Goal: Information Seeking & Learning: Check status

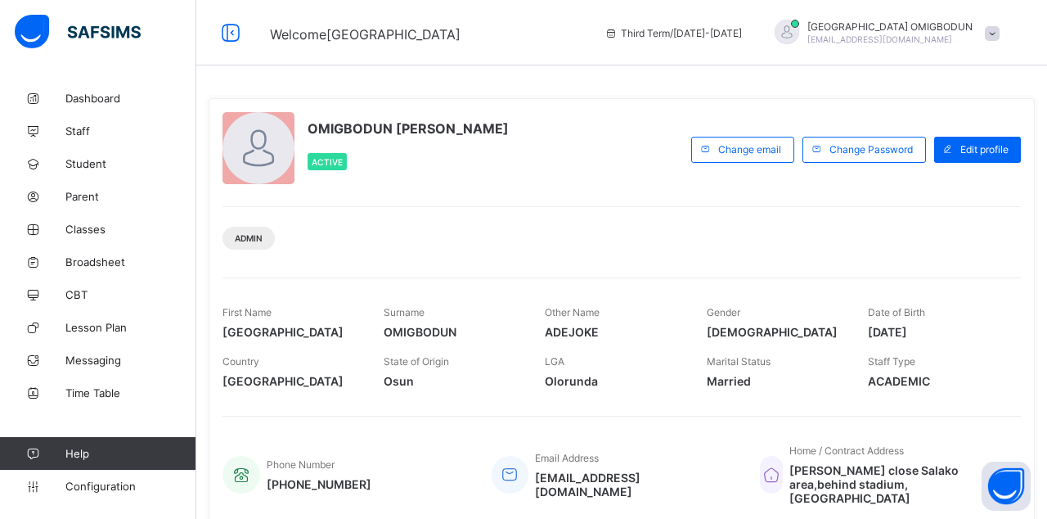
click at [77, 236] on link "Classes" at bounding box center [98, 229] width 196 height 33
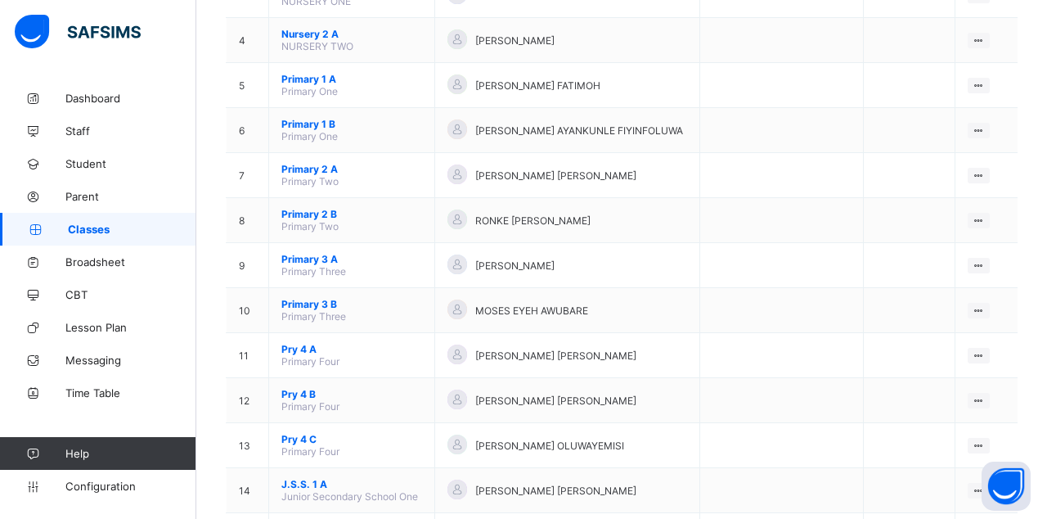
scroll to position [367, 0]
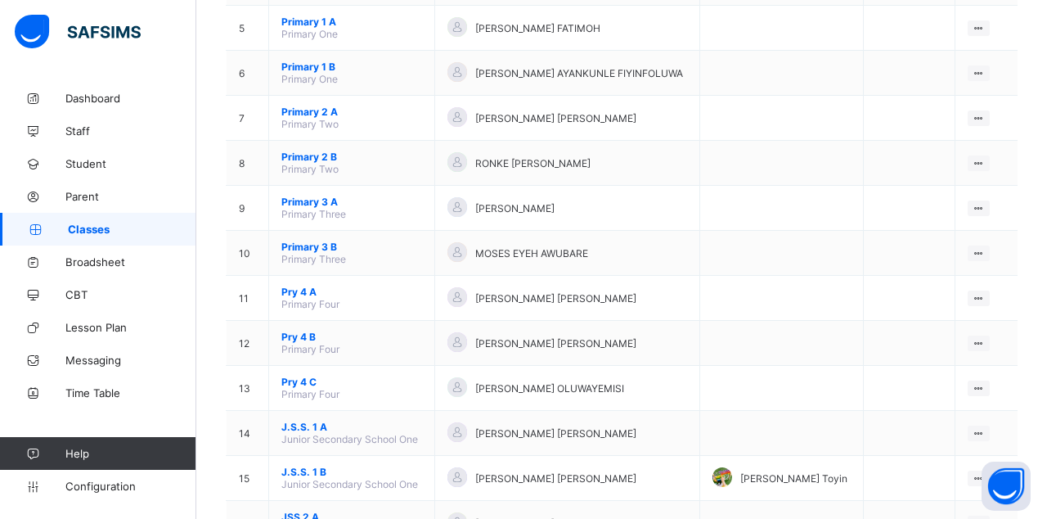
click at [0, 0] on ul "View Class Assign form Teacher" at bounding box center [0, 0] width 0 height 0
click at [0, 0] on div "View Class" at bounding box center [0, 0] width 0 height 0
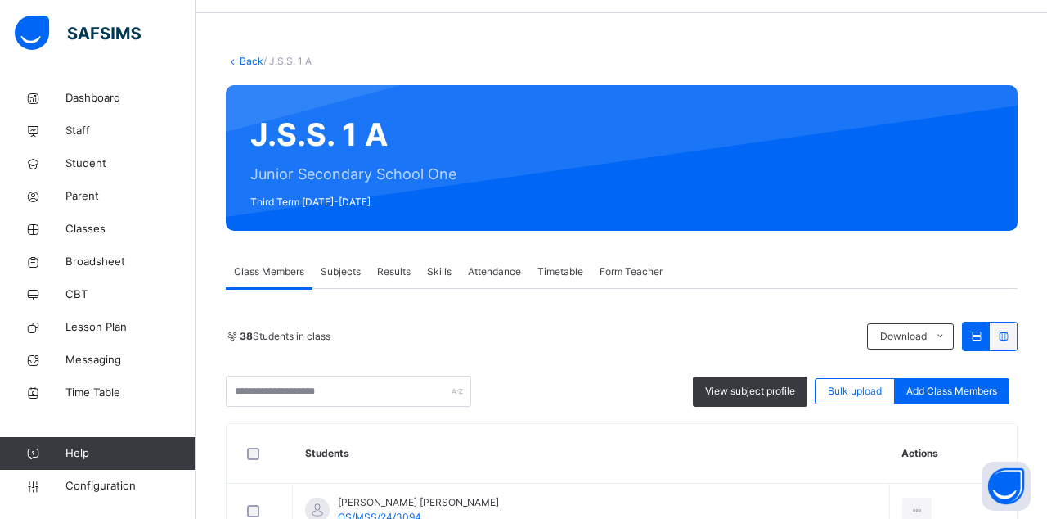
scroll to position [2, 0]
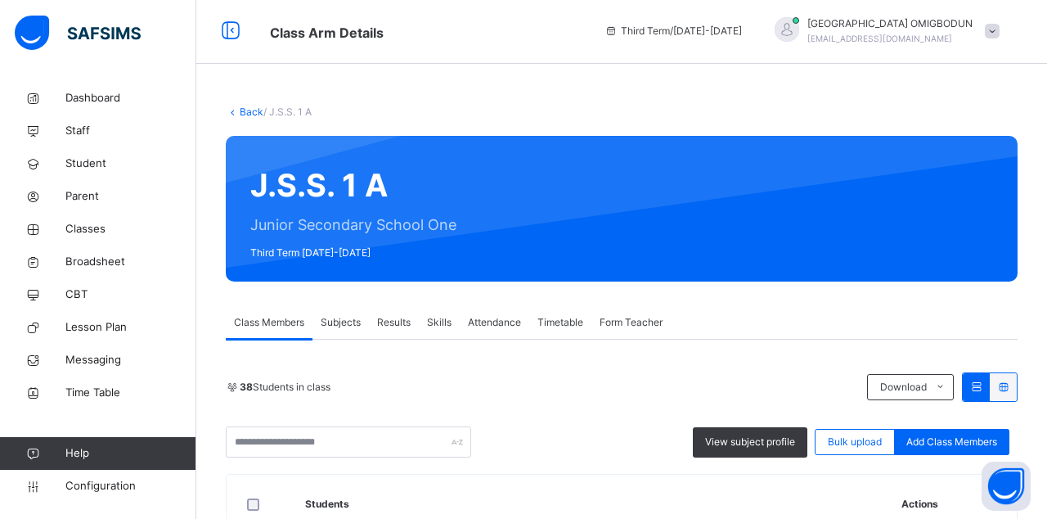
click at [409, 315] on span "Results" at bounding box center [394, 322] width 34 height 15
click at [408, 306] on div "Results" at bounding box center [394, 322] width 50 height 33
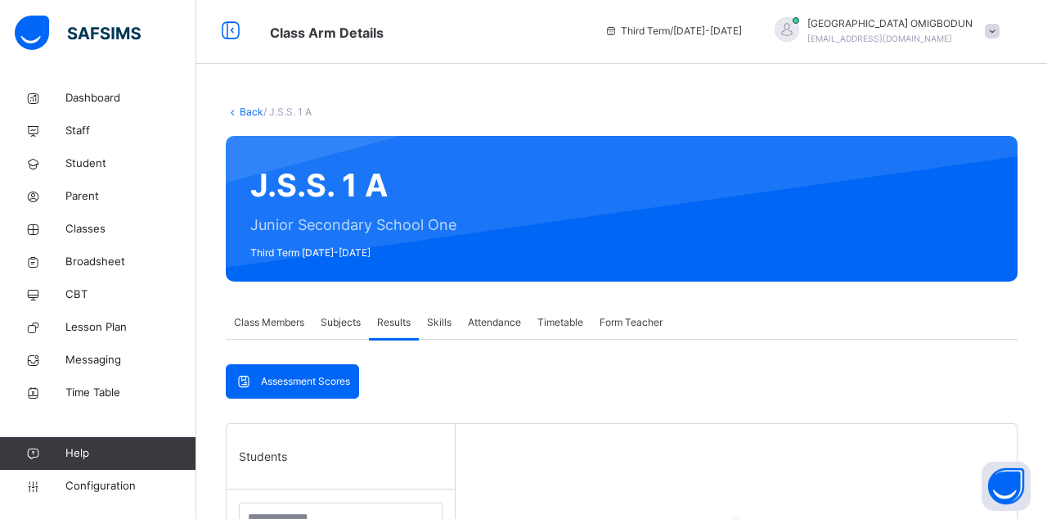
click at [394, 313] on div "Results" at bounding box center [394, 322] width 50 height 33
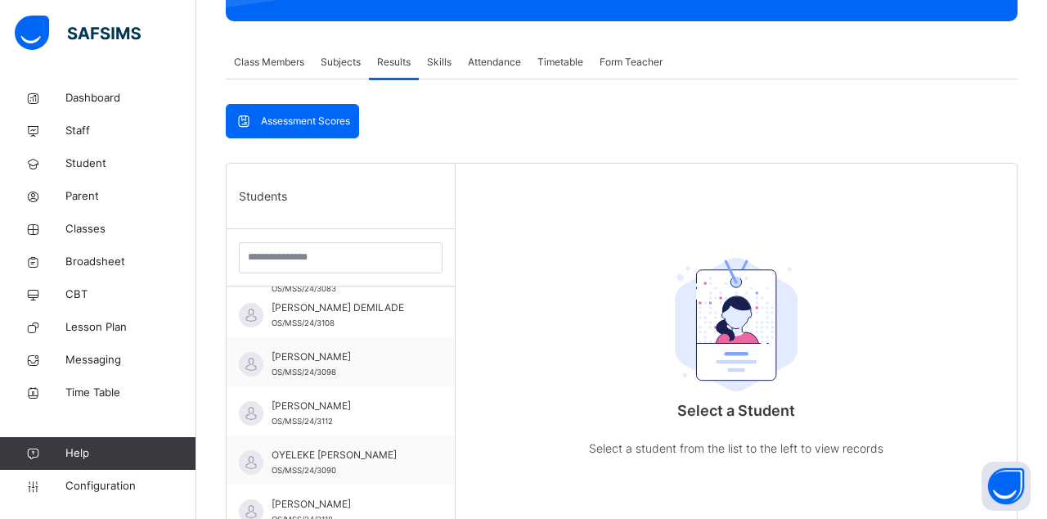
scroll to position [1472, 0]
click at [424, 468] on div "OYELEKE [PERSON_NAME] OS/MSS/24/3090" at bounding box center [341, 459] width 228 height 49
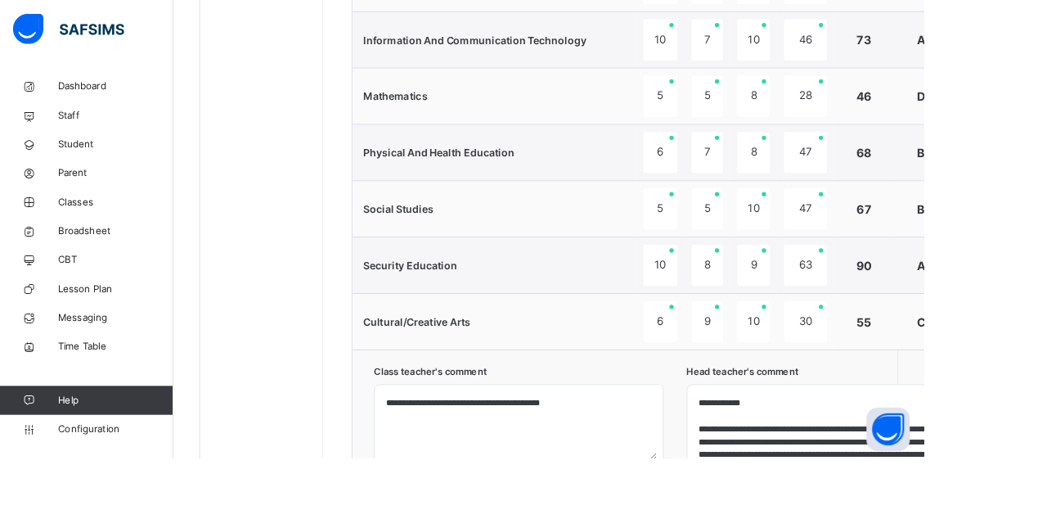
scroll to position [1226, 0]
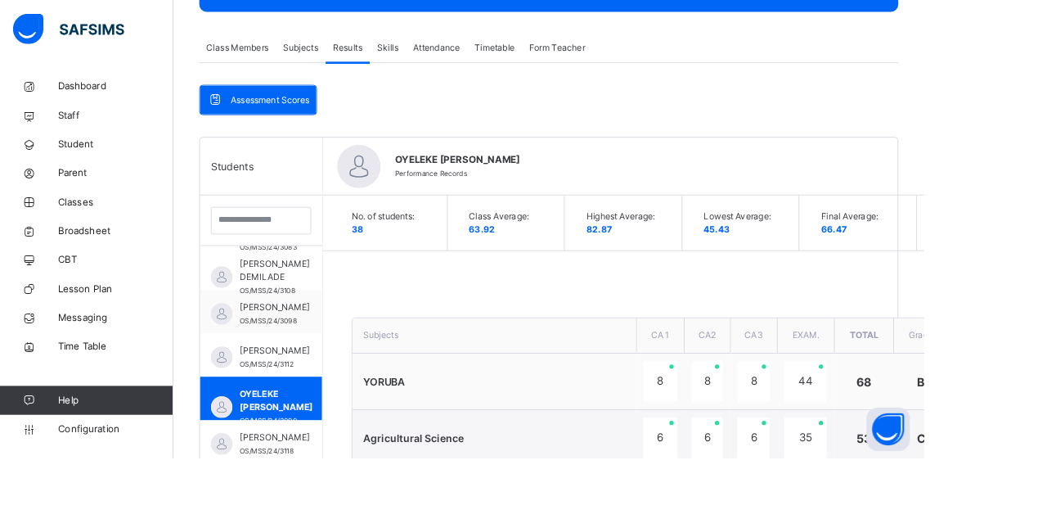
scroll to position [282, 0]
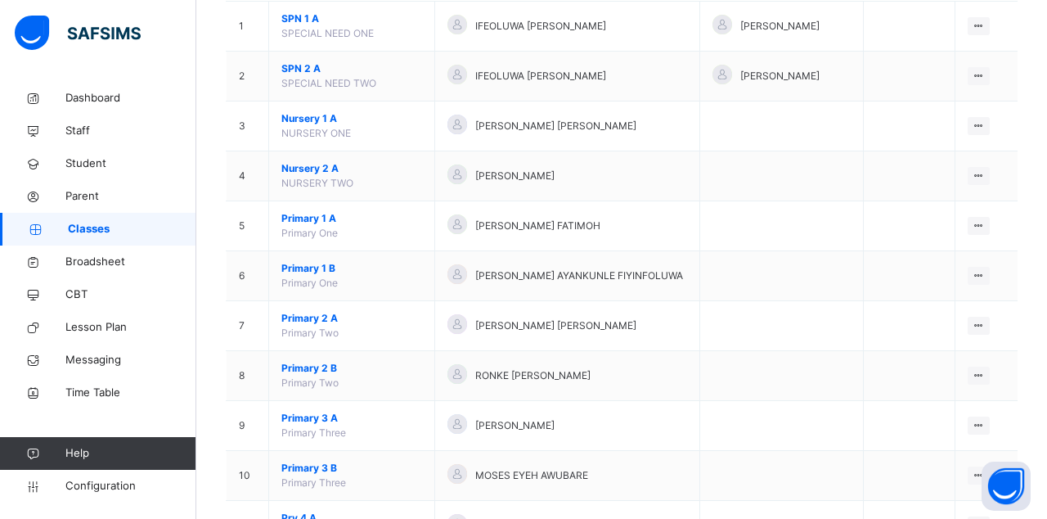
scroll to position [481, 0]
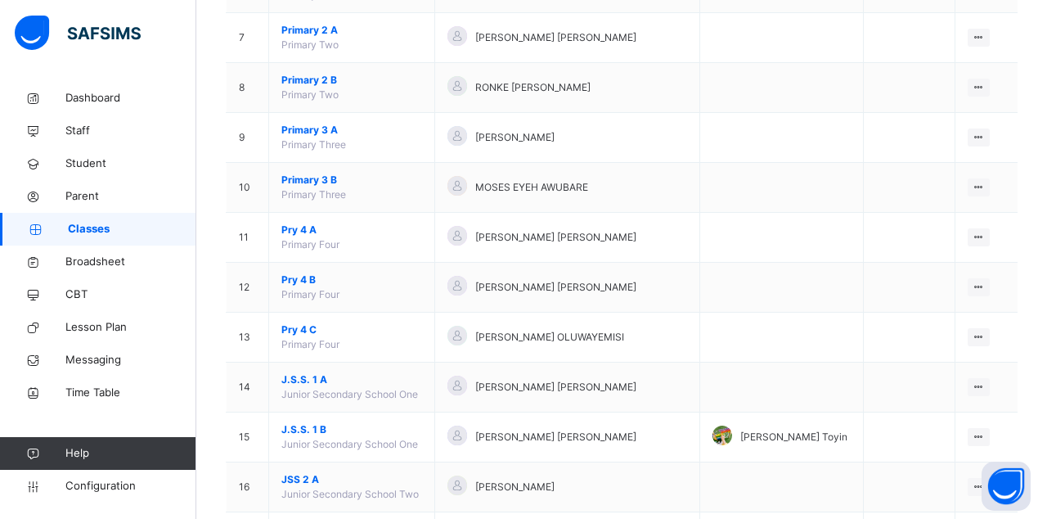
click at [986, 428] on div at bounding box center [979, 437] width 22 height 18
click at [0, 0] on div "View Class" at bounding box center [0, 0] width 0 height 0
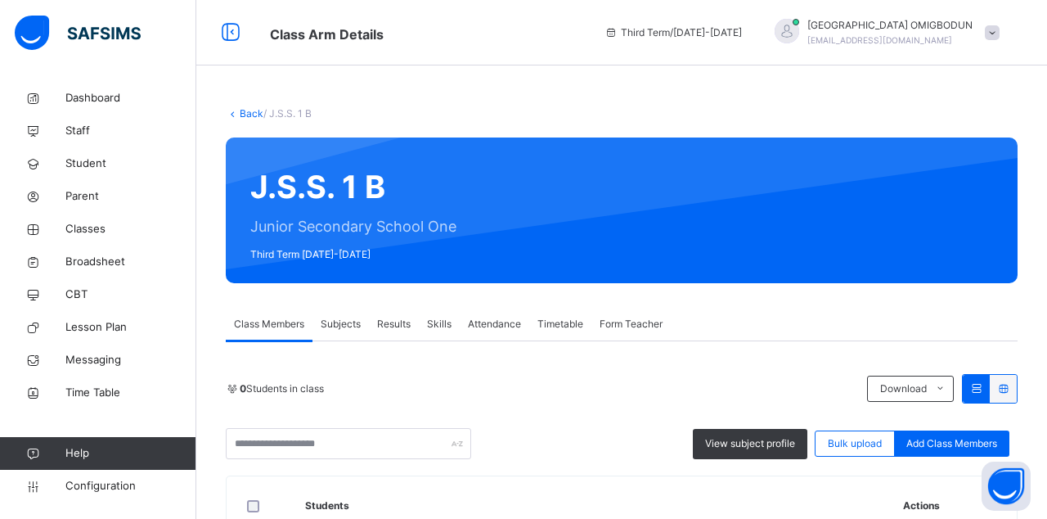
click at [406, 339] on div "Results" at bounding box center [394, 324] width 50 height 33
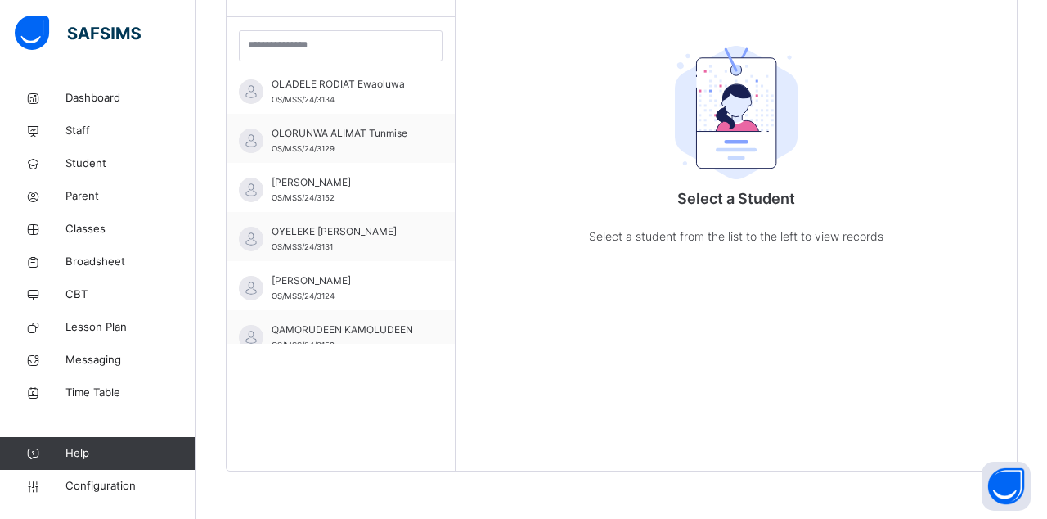
scroll to position [1581, 0]
click at [420, 244] on div "OYELEKE [PERSON_NAME] OS/MSS/24/3131" at bounding box center [341, 236] width 228 height 49
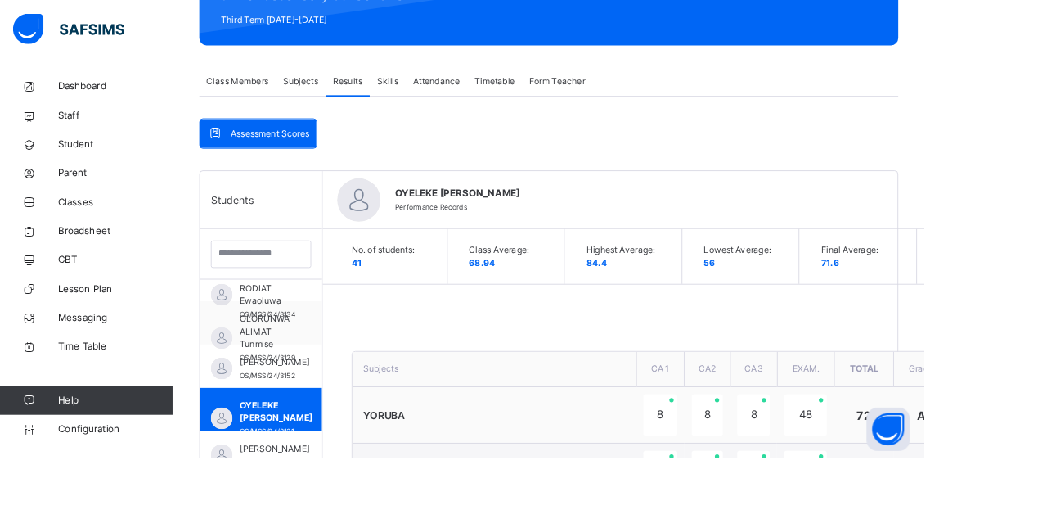
scroll to position [200, 0]
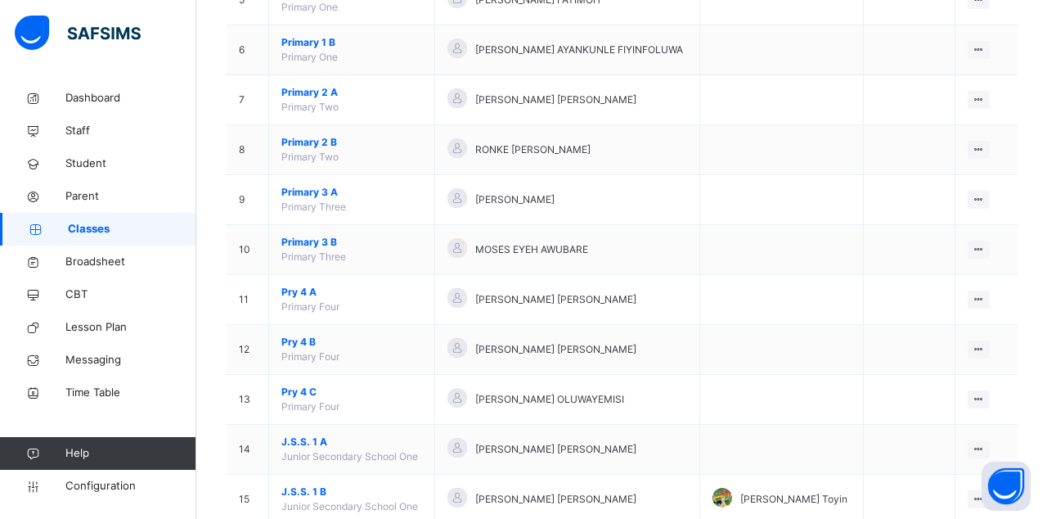
scroll to position [481, 0]
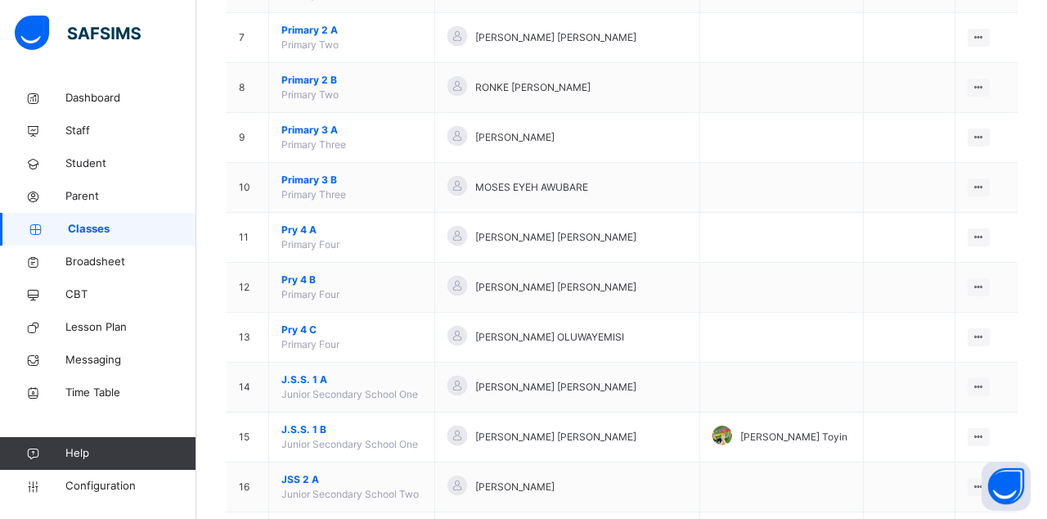
click at [0, 0] on ul "View Class Assign form Teacher" at bounding box center [0, 0] width 0 height 0
click at [0, 0] on div "View Class" at bounding box center [0, 0] width 0 height 0
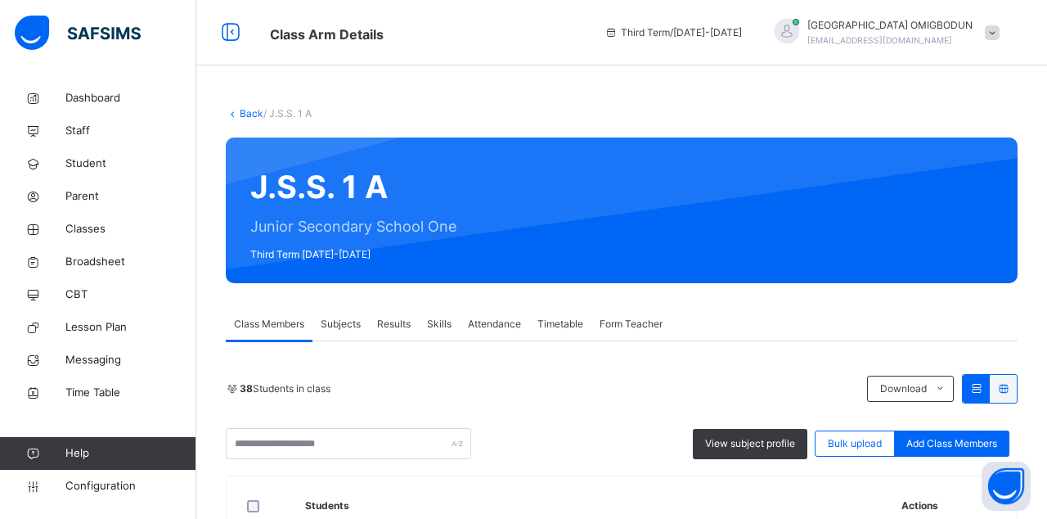
click at [401, 324] on span "Results" at bounding box center [394, 324] width 34 height 15
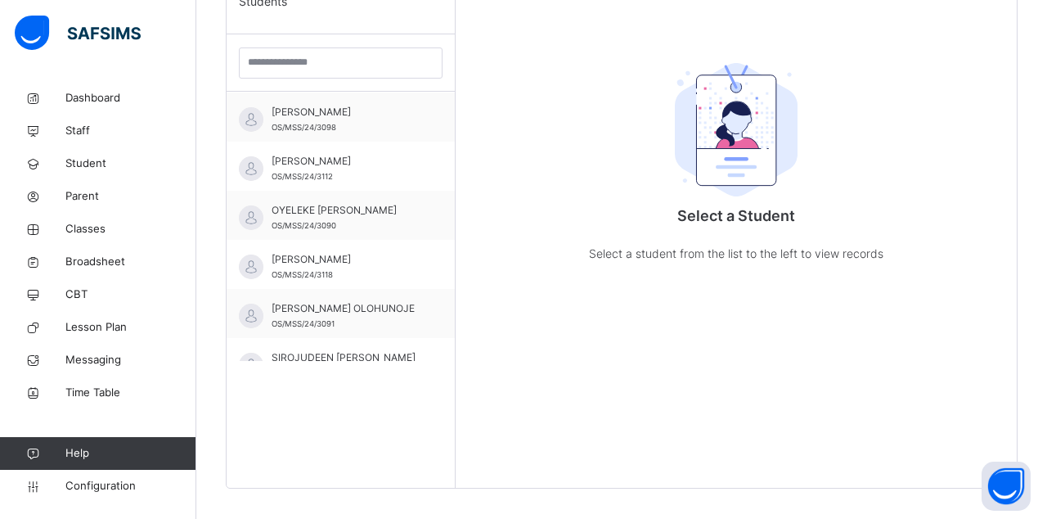
scroll to position [430, 0]
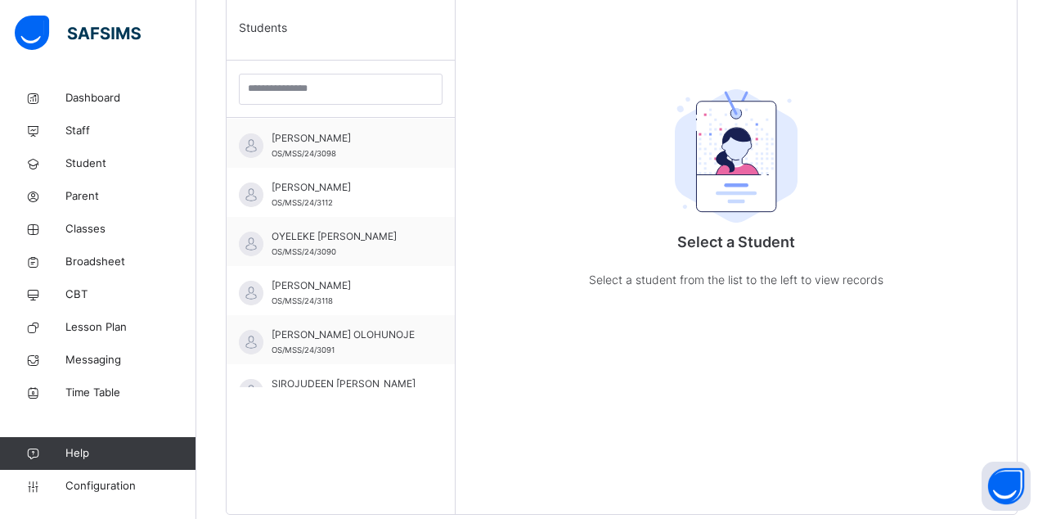
click at [417, 229] on div "OYELEKE [PERSON_NAME] OS/MSS/24/3090" at bounding box center [345, 243] width 146 height 29
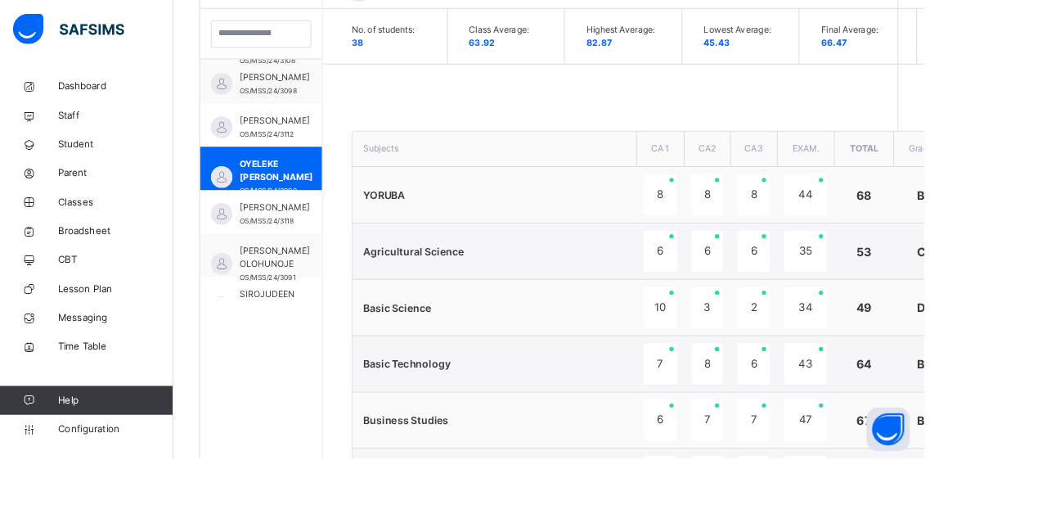
scroll to position [1536, 0]
